Goal: Information Seeking & Learning: Learn about a topic

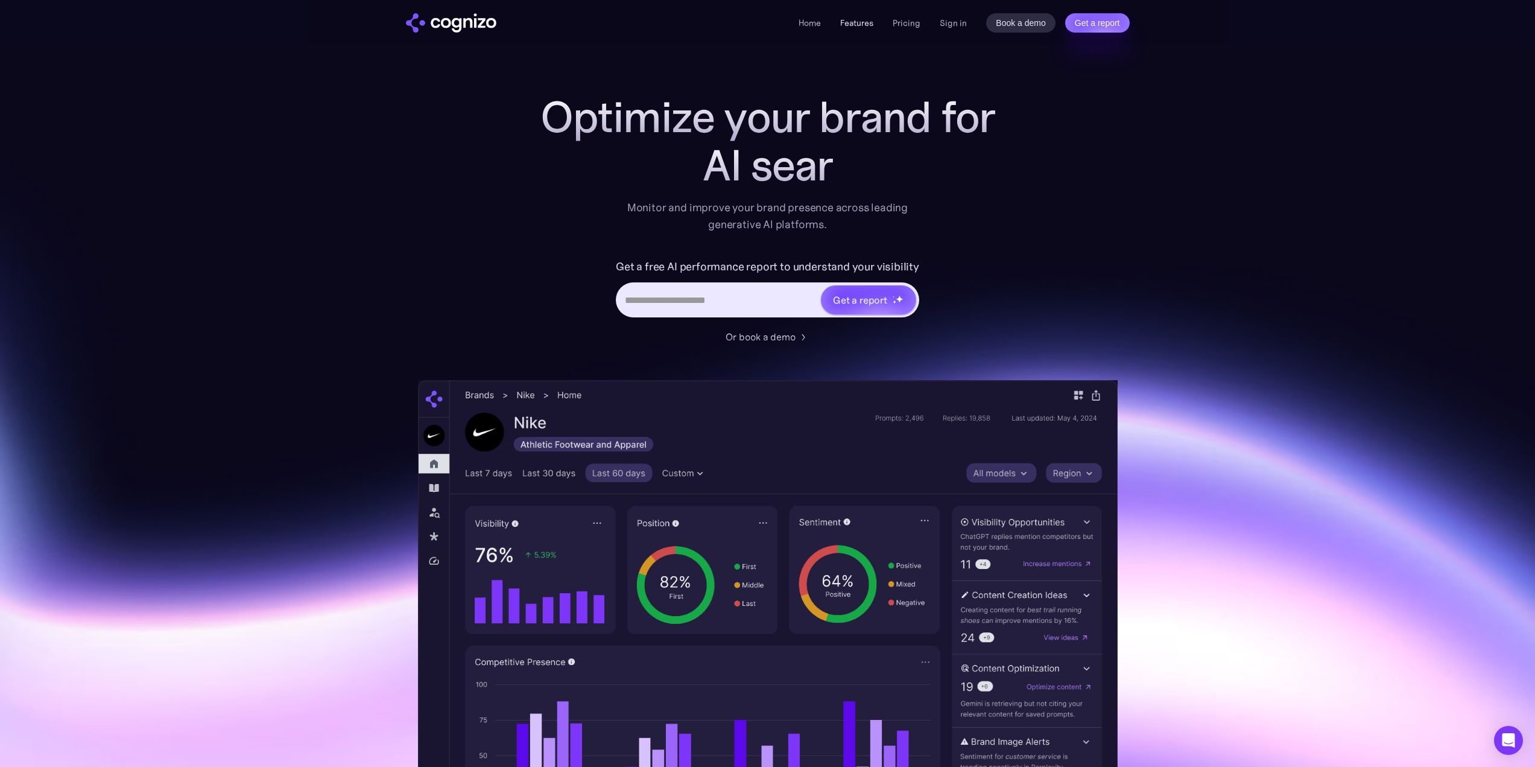
click at [862, 22] on link "Features" at bounding box center [856, 22] width 33 height 11
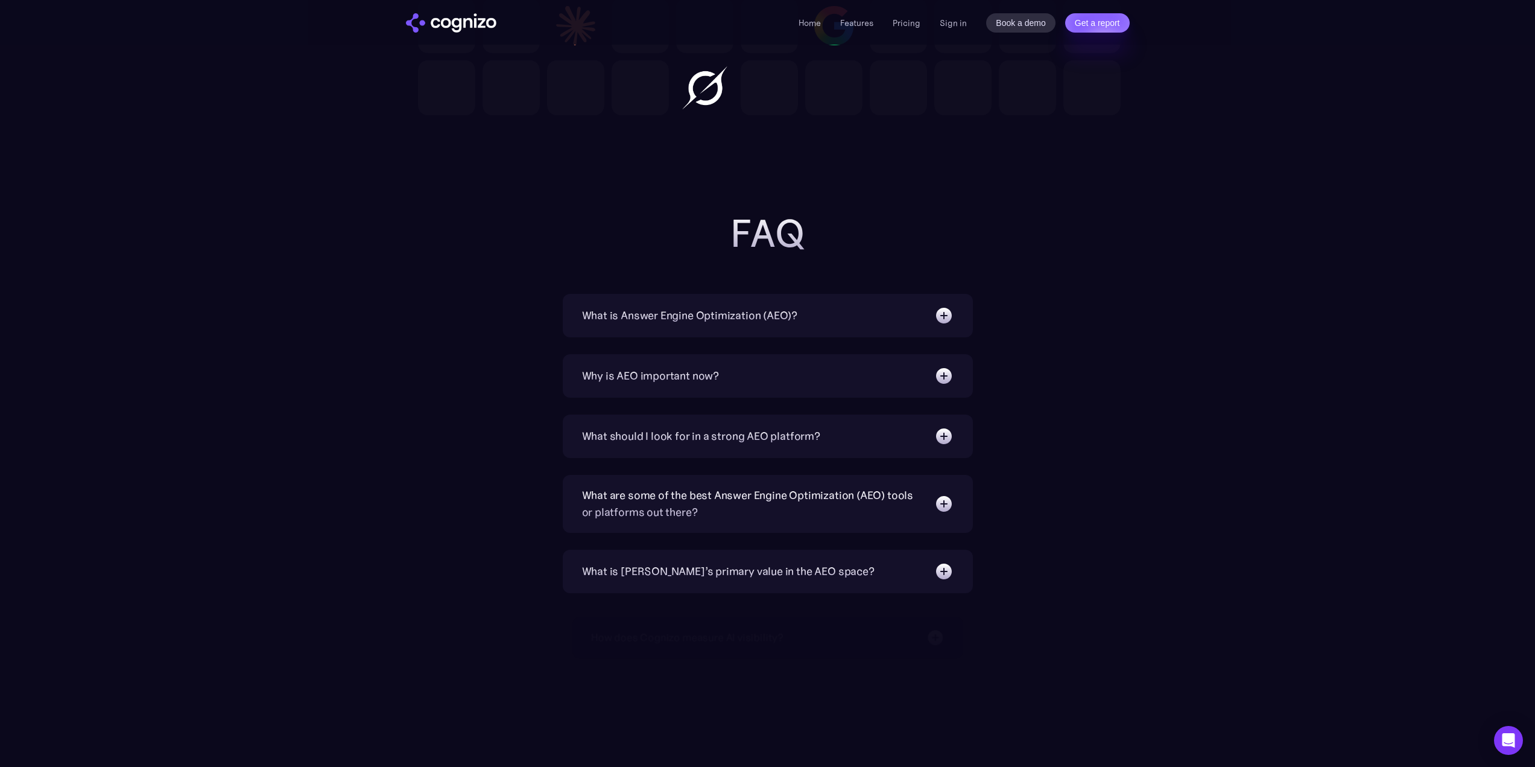
scroll to position [3689, 0]
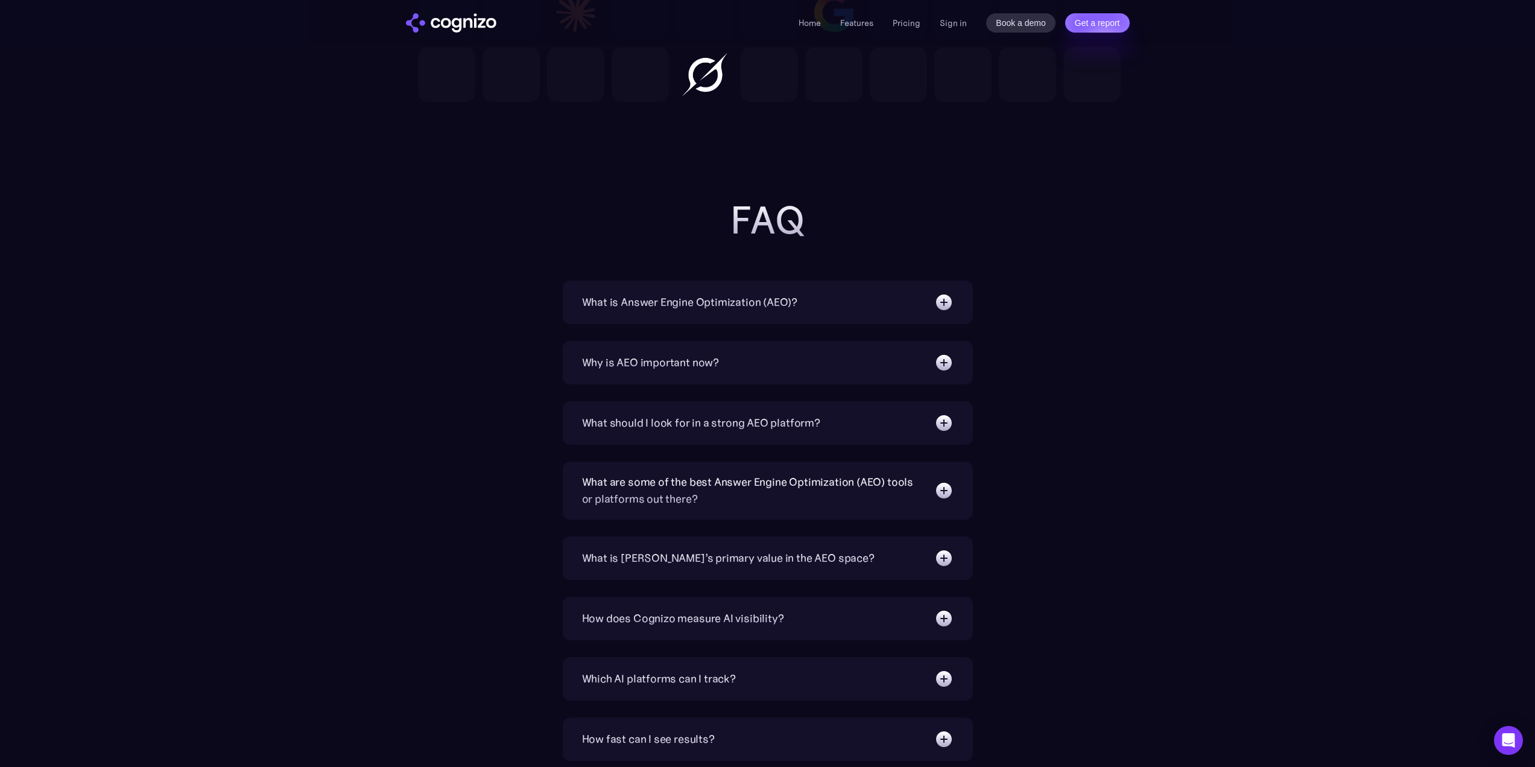
click at [775, 428] on div "What should I look for in a strong AEO platform?" at bounding box center [701, 422] width 238 height 17
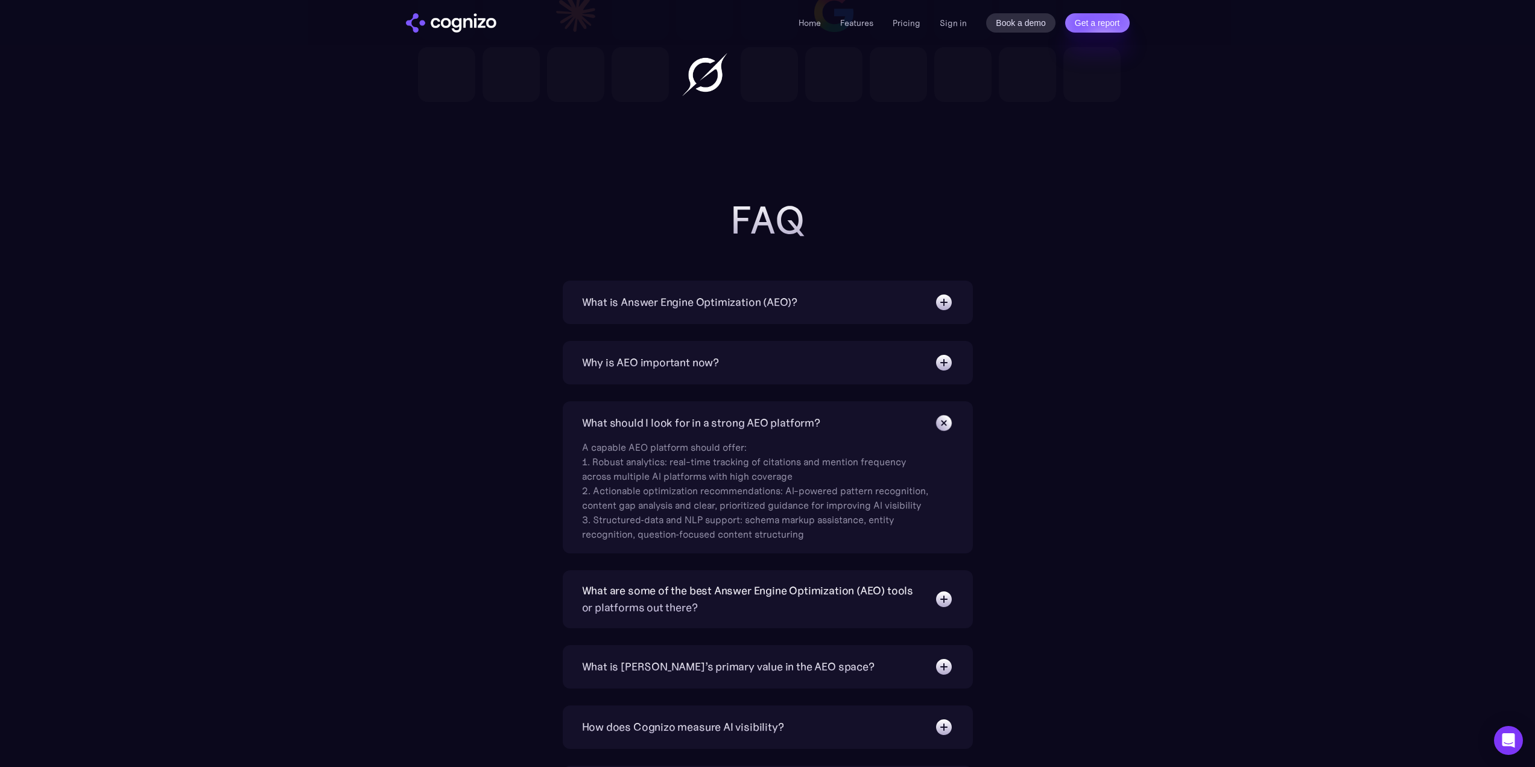
click at [775, 428] on div "What should I look for in a strong AEO platform?" at bounding box center [701, 422] width 238 height 17
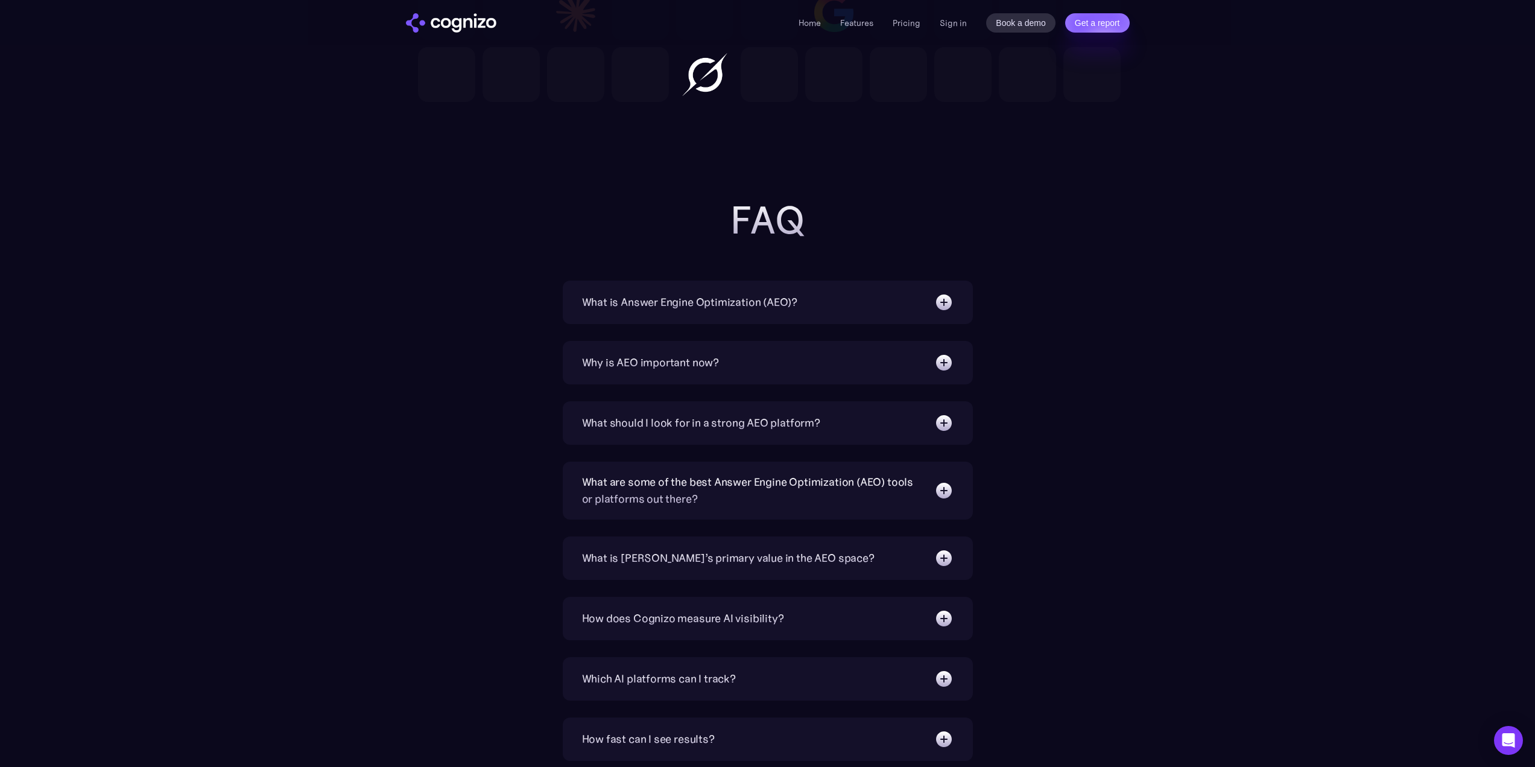
click at [774, 428] on div "What should I look for in a strong AEO platform?" at bounding box center [701, 422] width 238 height 17
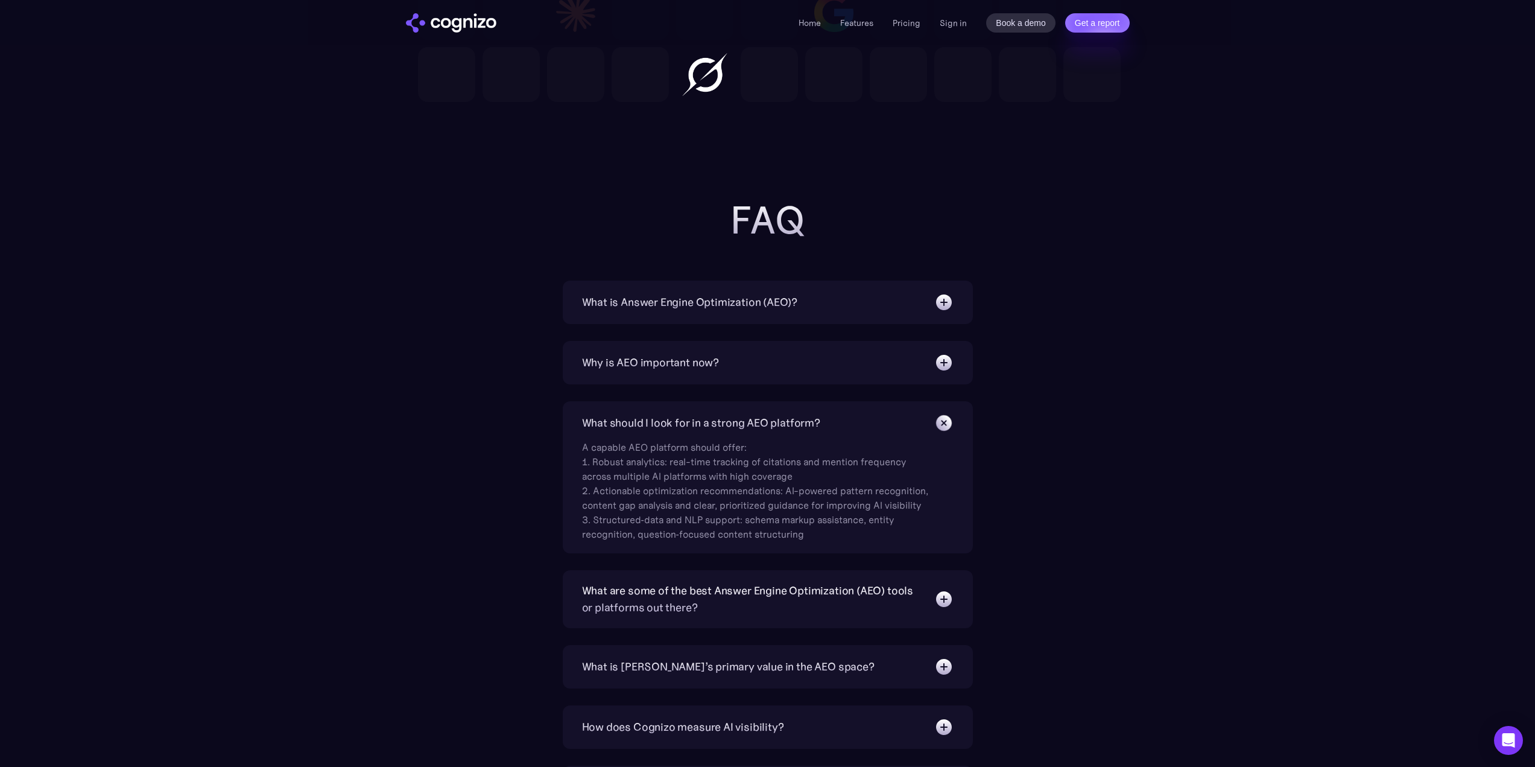
click at [772, 428] on div "What should I look for in a strong AEO platform?" at bounding box center [701, 422] width 238 height 17
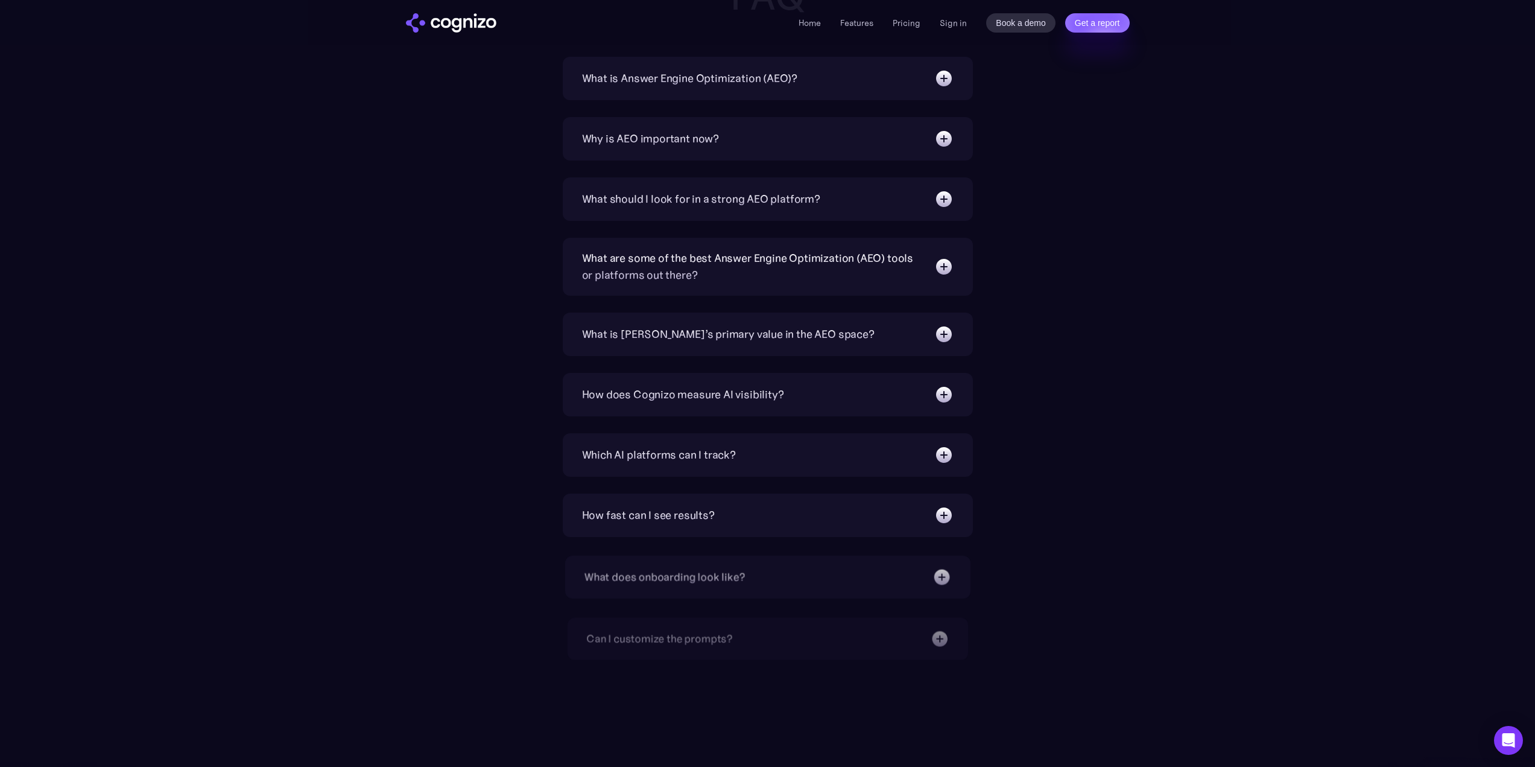
scroll to position [3930, 0]
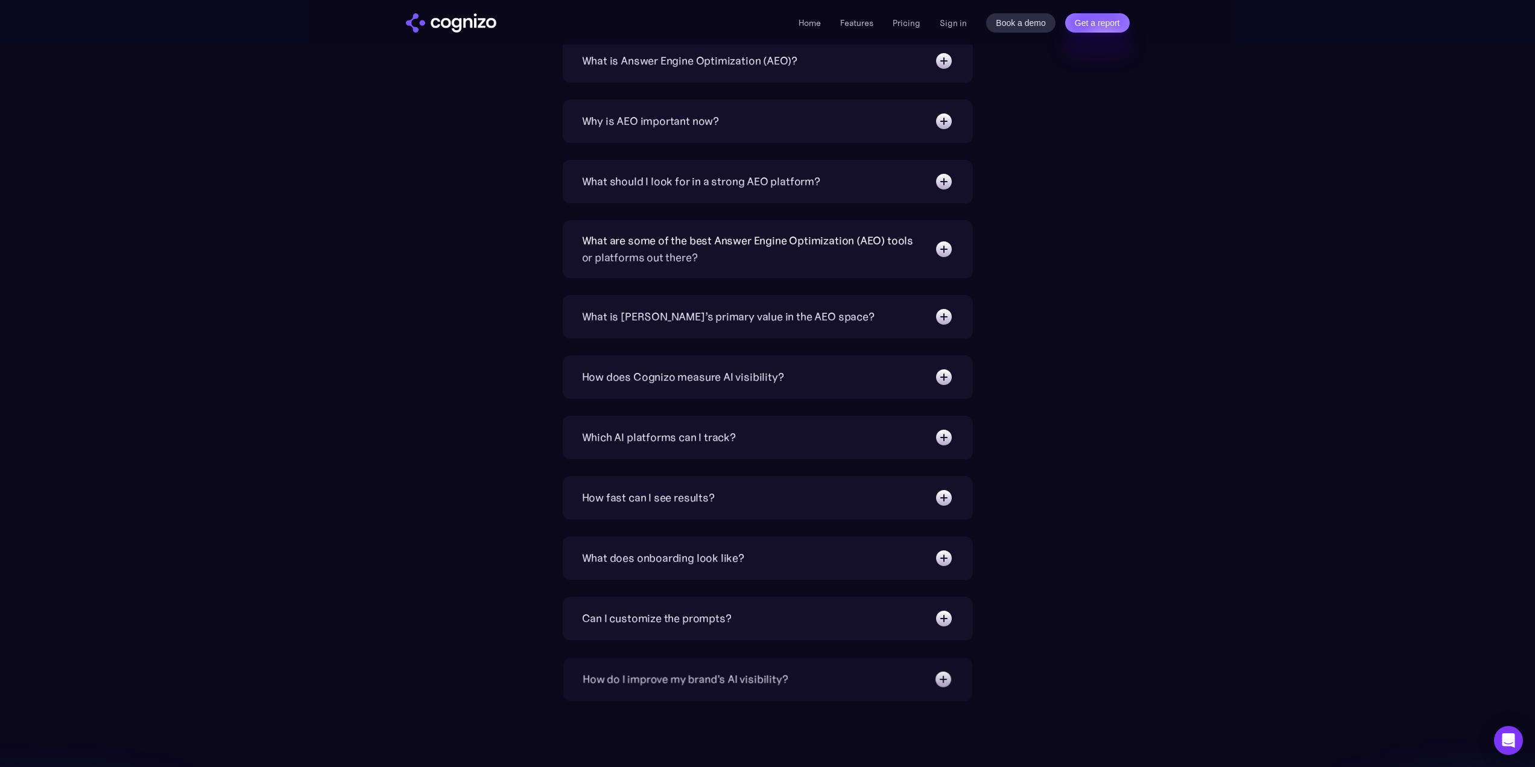
click at [672, 253] on div "What are some of the best Answer Engine Optimization (AEO) tools or platforms o…" at bounding box center [752, 249] width 340 height 34
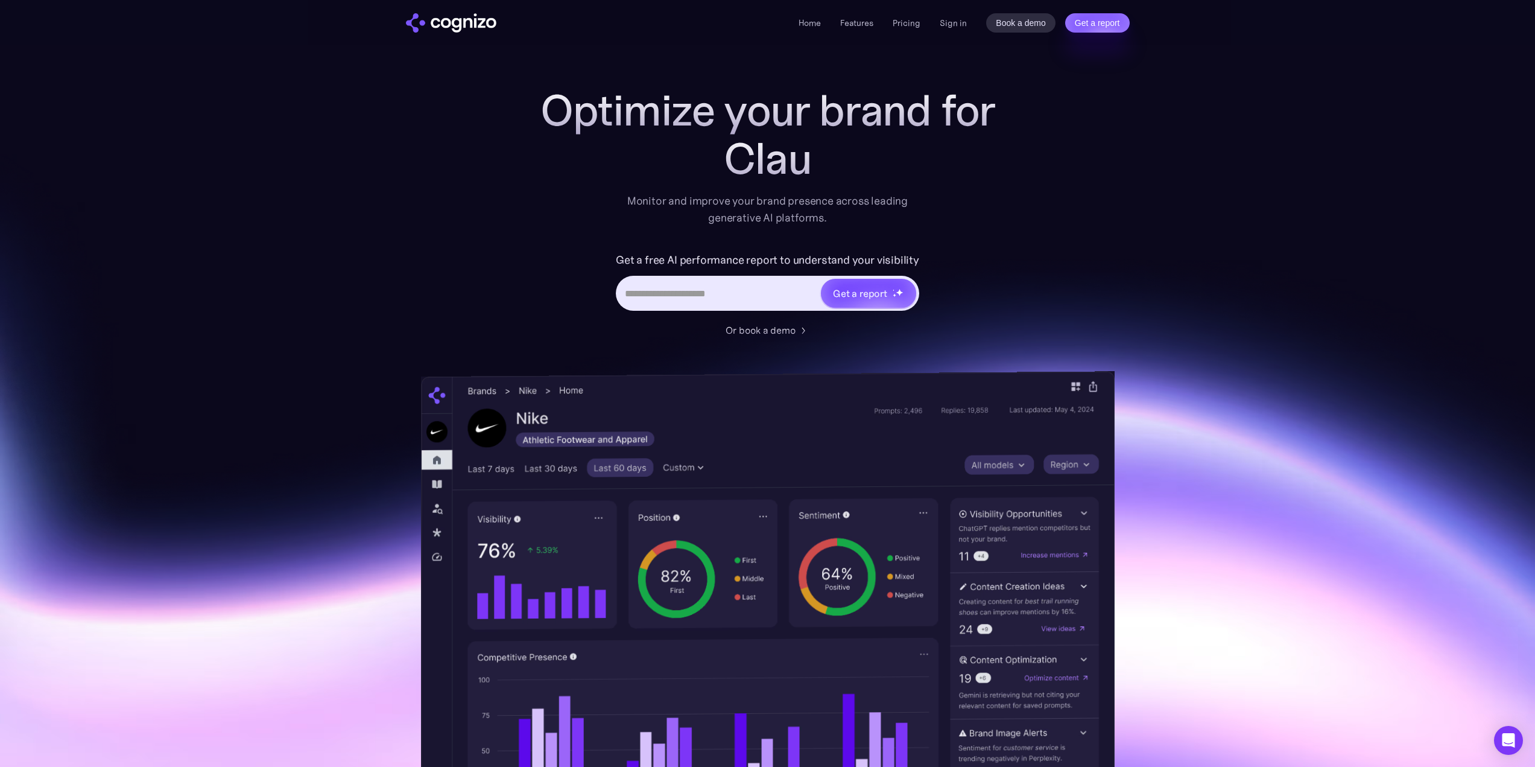
scroll to position [0, 0]
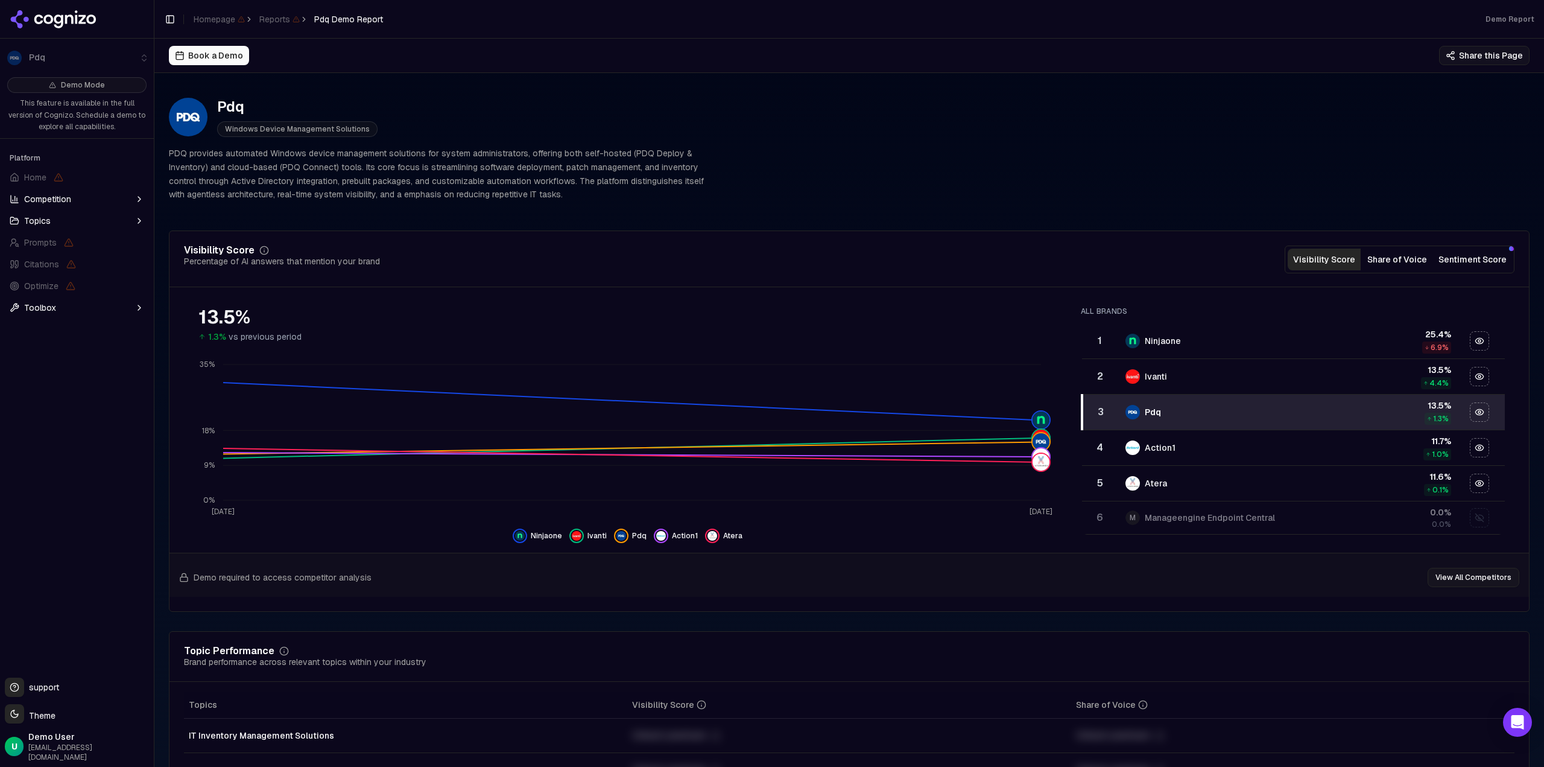
click at [66, 198] on span "Competition" at bounding box center [47, 199] width 47 height 12
click at [31, 197] on span "Competition" at bounding box center [47, 199] width 47 height 12
click at [36, 223] on span "Topics" at bounding box center [37, 221] width 27 height 12
click at [40, 404] on span "Toolbox" at bounding box center [40, 404] width 32 height 12
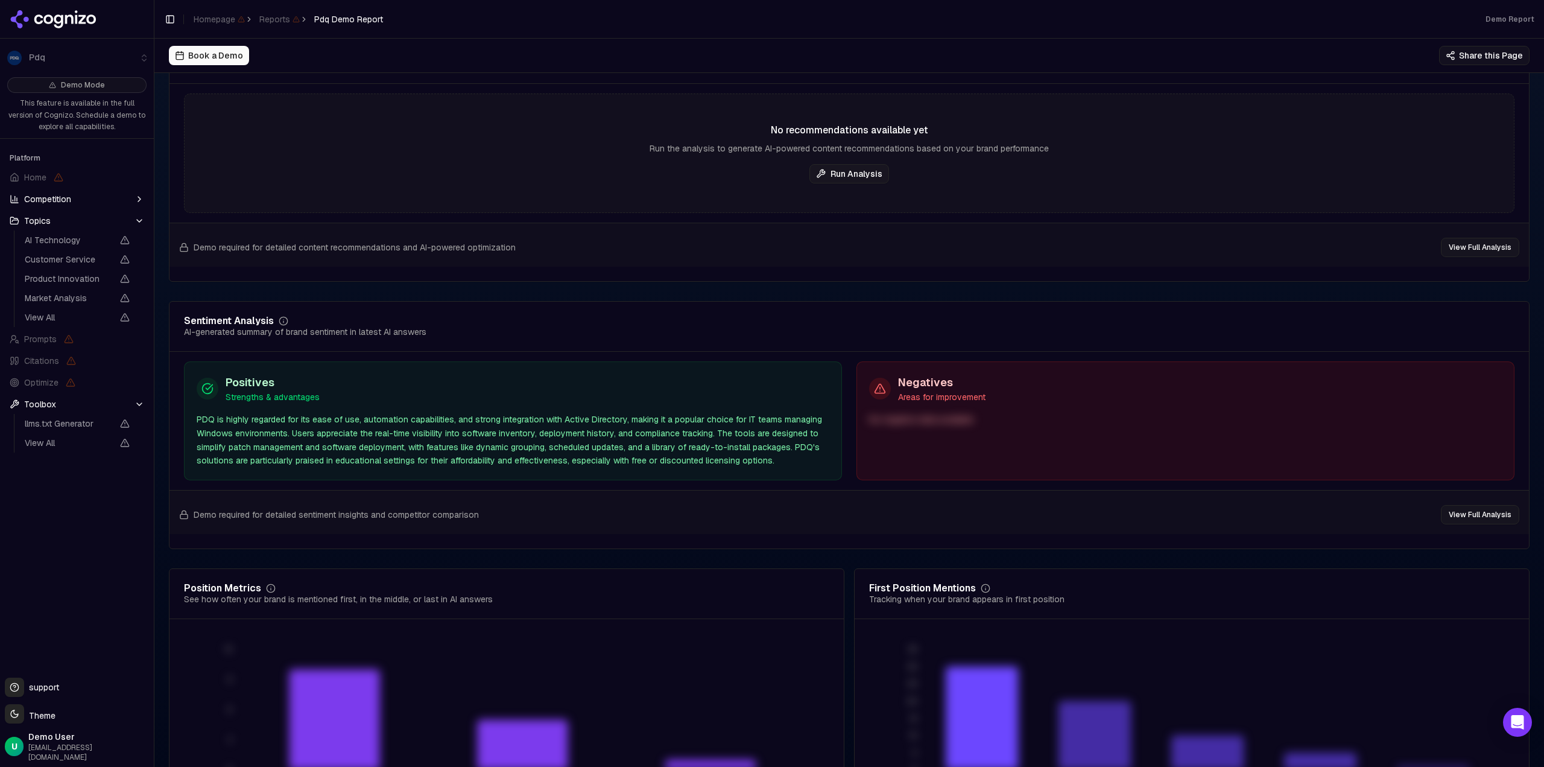
scroll to position [1991, 0]
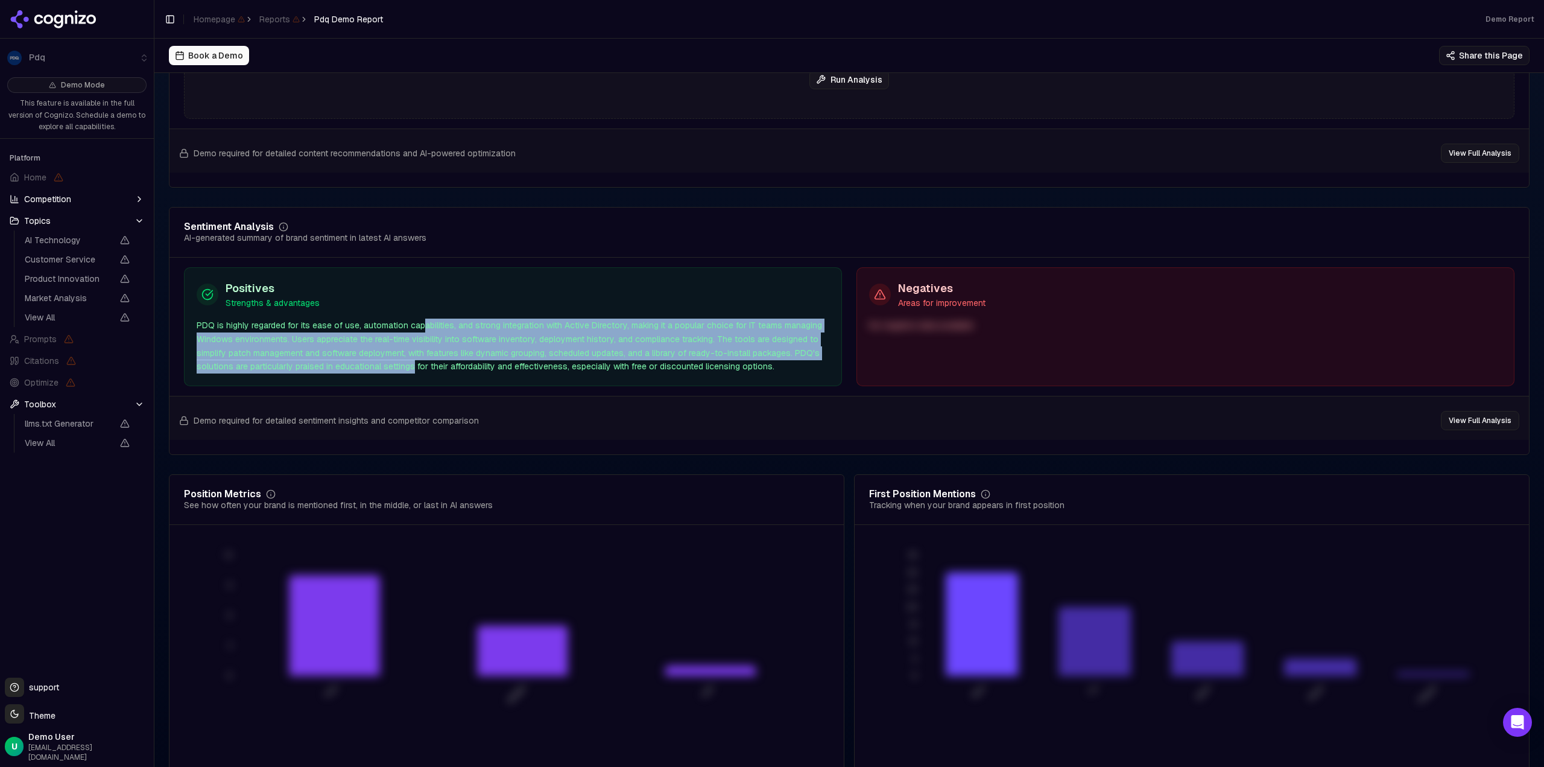
drag, startPoint x: 419, startPoint y: 321, endPoint x: 411, endPoint y: 373, distance: 52.6
click at [411, 373] on div "PDQ is highly regarded for its ease of use, automation capabilities, and strong…" at bounding box center [513, 345] width 633 height 55
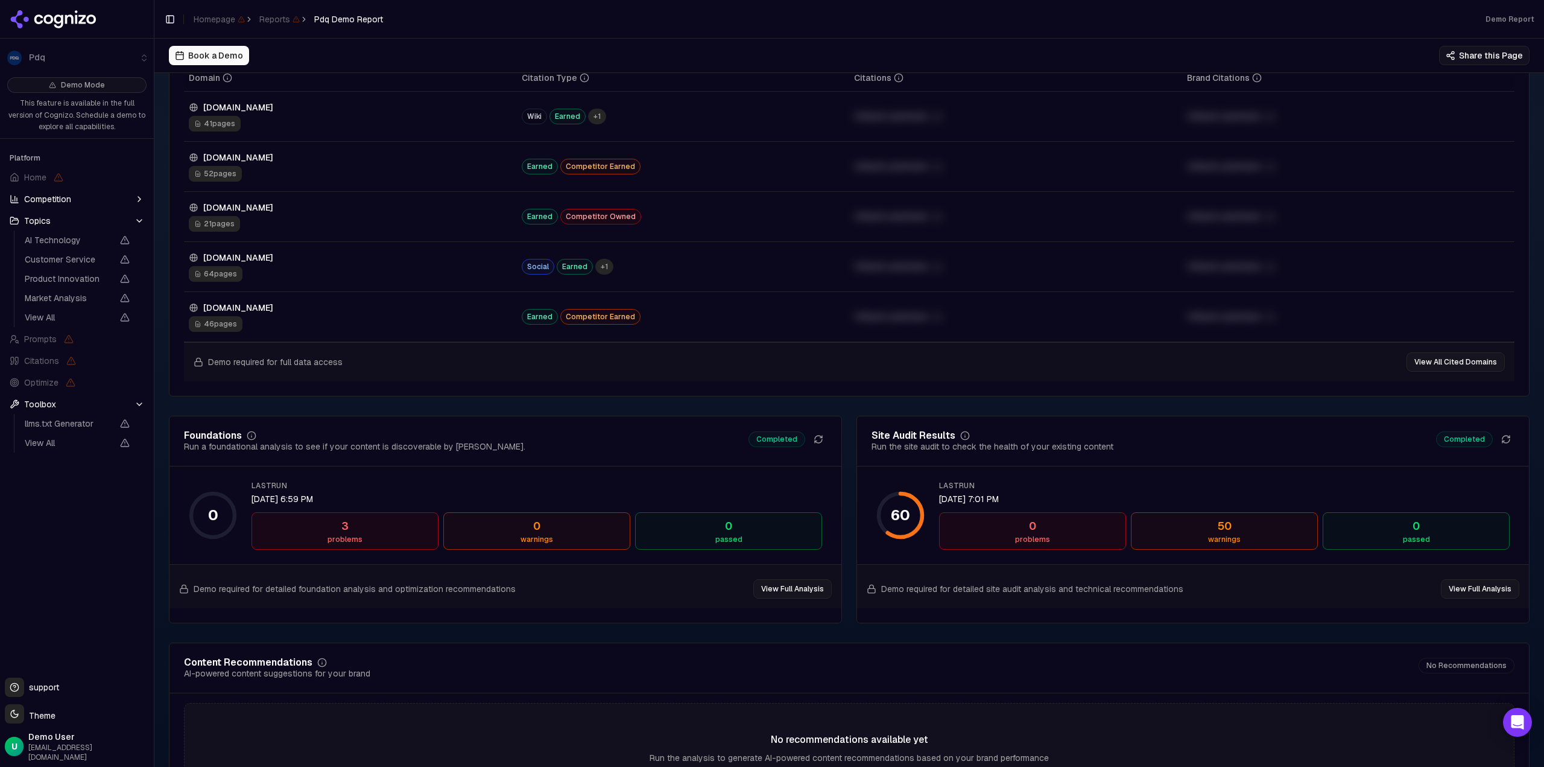
scroll to position [1304, 0]
